Goal: Information Seeking & Learning: Check status

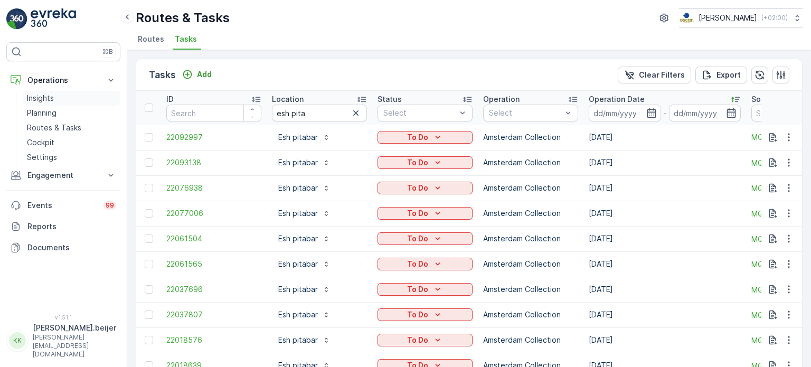
click at [35, 97] on p "Insights" at bounding box center [40, 98] width 27 height 11
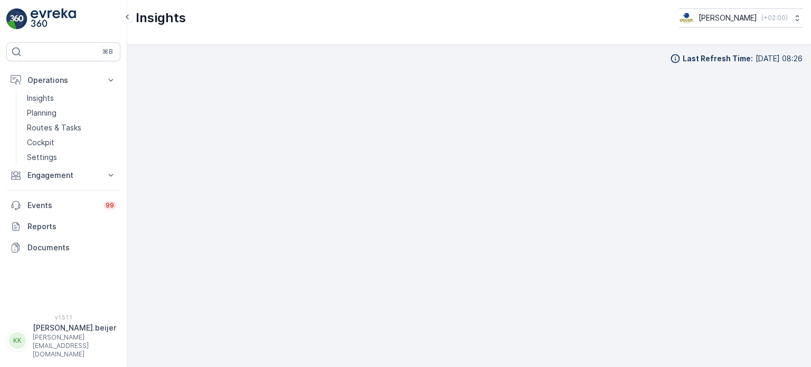
scroll to position [11, 0]
click at [57, 125] on p "Routes & Tasks" at bounding box center [54, 127] width 54 height 11
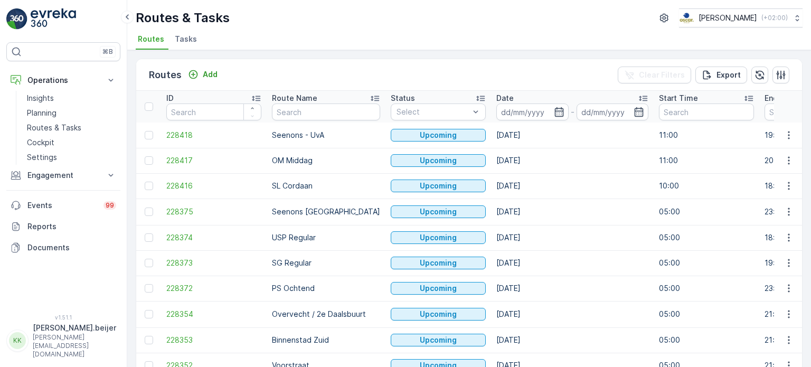
click at [188, 41] on span "Tasks" at bounding box center [186, 39] width 22 height 11
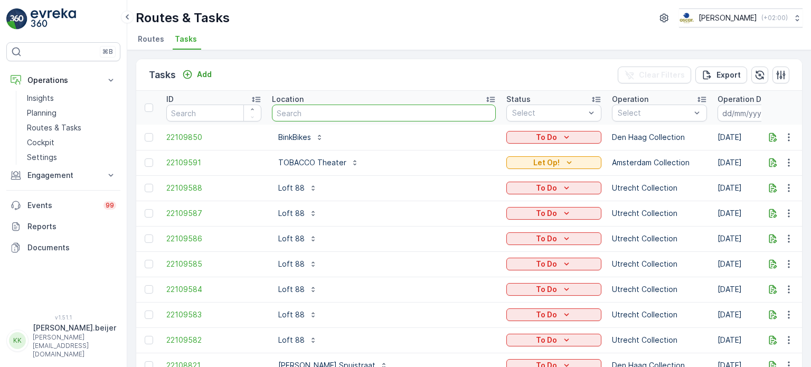
click at [300, 108] on input "text" at bounding box center [384, 113] width 224 height 17
type input "hwe"
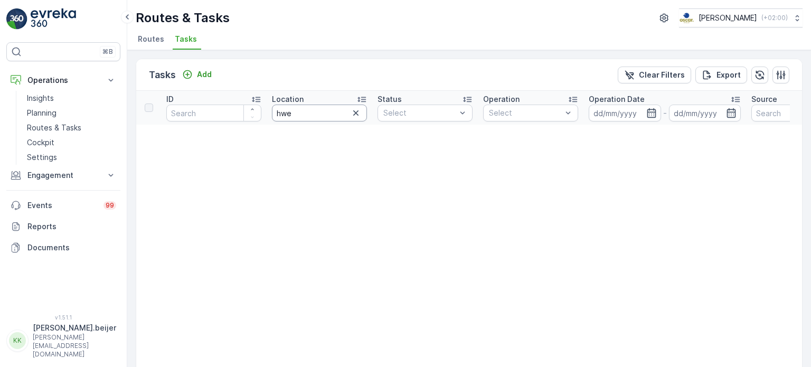
click at [305, 109] on input "hwe" at bounding box center [319, 113] width 95 height 17
type input "hwnet"
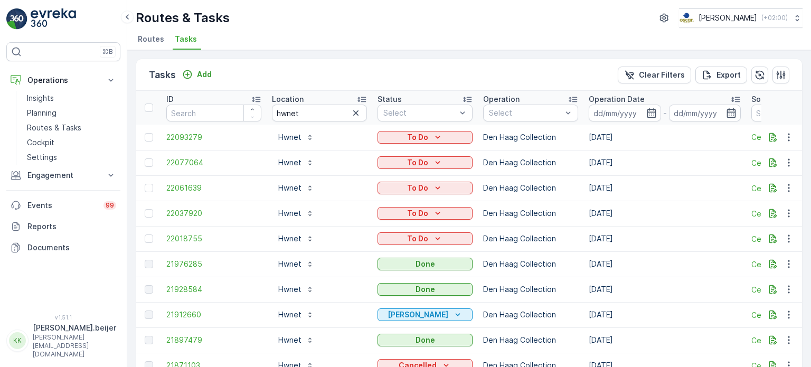
click at [737, 98] on icon at bounding box center [735, 99] width 11 height 11
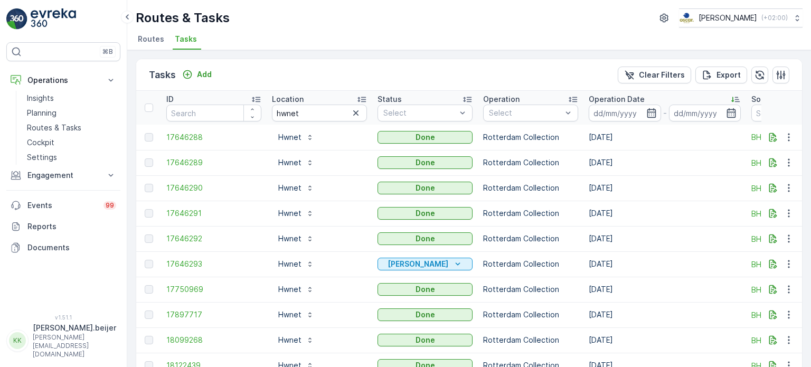
click at [737, 98] on icon at bounding box center [735, 99] width 11 height 11
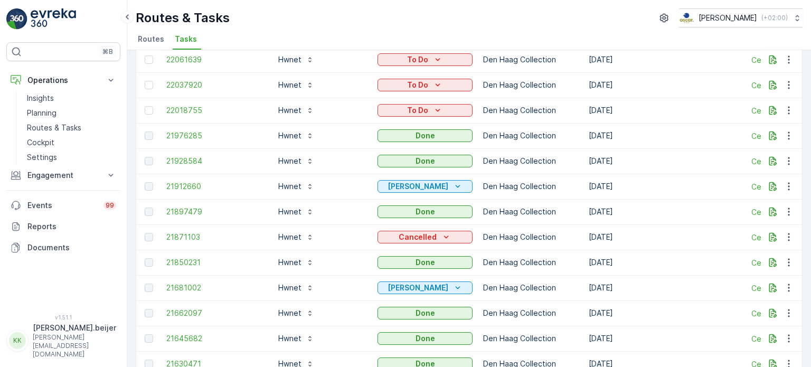
scroll to position [74, 0]
